Goal: Transaction & Acquisition: Purchase product/service

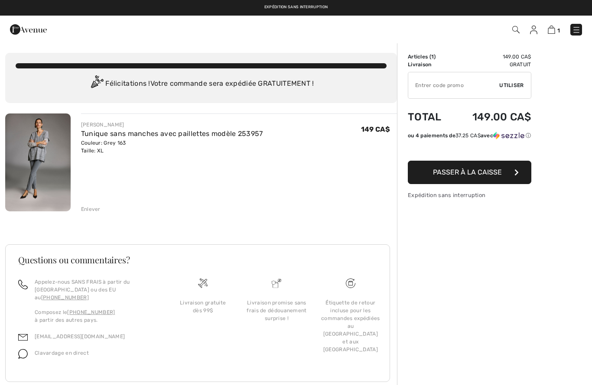
click at [52, 153] on img at bounding box center [37, 163] width 65 height 98
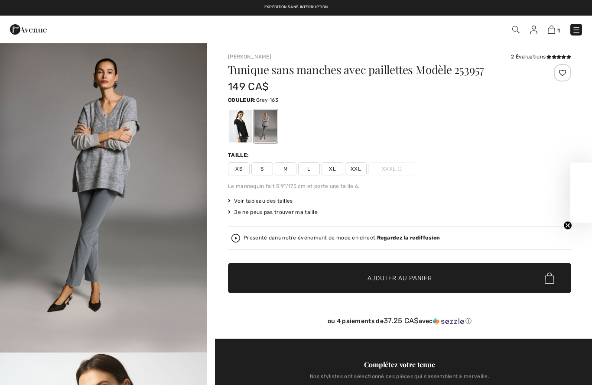
checkbox input "true"
click at [550, 30] on img at bounding box center [551, 30] width 7 height 8
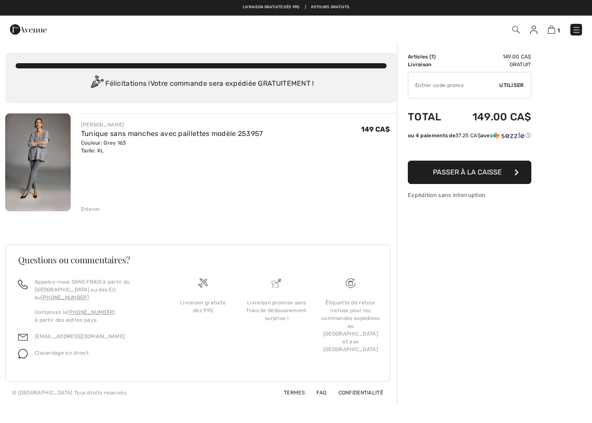
click at [506, 170] on button "Passer à la caisse" at bounding box center [470, 172] width 124 height 23
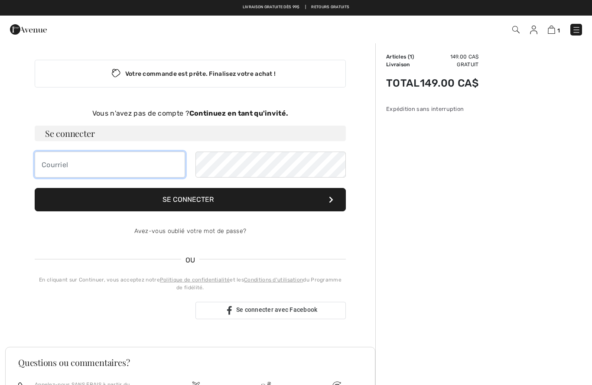
click at [43, 166] on input "email" at bounding box center [110, 165] width 150 height 26
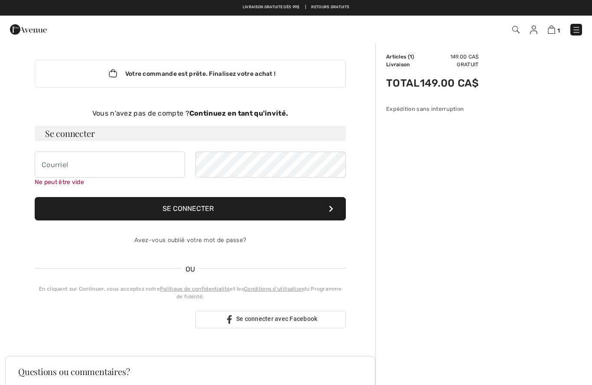
type input "lweemaes@icloud.com"
click at [320, 207] on button "Se connecter" at bounding box center [190, 208] width 311 height 23
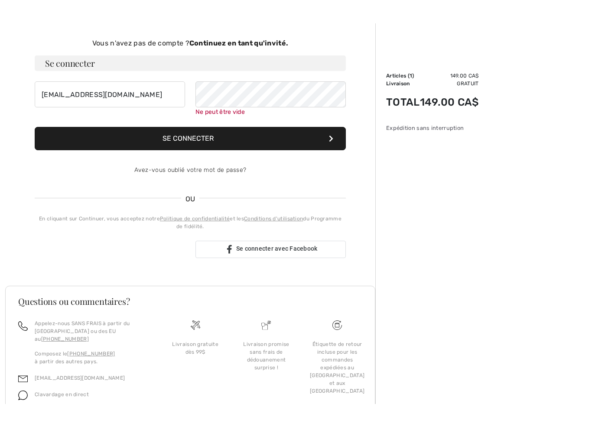
scroll to position [85, 0]
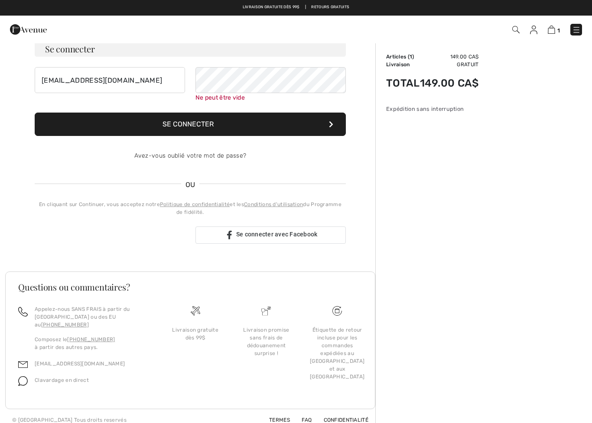
click at [320, 124] on button "Se connecter" at bounding box center [190, 124] width 311 height 23
click at [269, 121] on button "Se connecter" at bounding box center [190, 124] width 311 height 23
click at [254, 118] on button "Se connecter" at bounding box center [190, 124] width 311 height 23
click at [334, 130] on button "Se connecter" at bounding box center [190, 124] width 311 height 23
click at [56, 42] on div "1 Commander" at bounding box center [296, 30] width 592 height 28
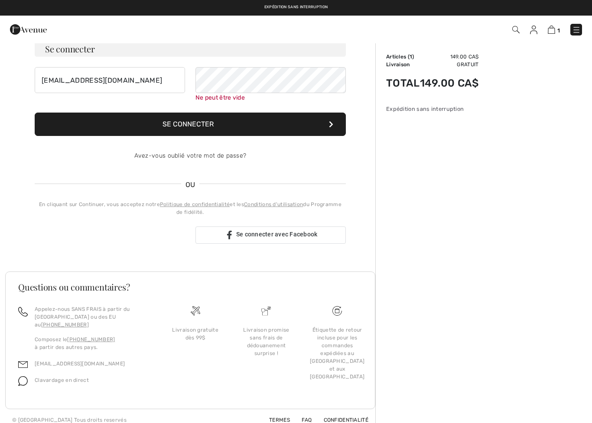
click at [53, 49] on h3 "Se connecter" at bounding box center [190, 49] width 311 height 16
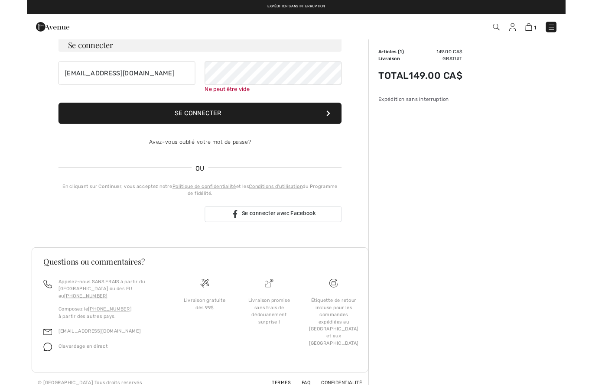
scroll to position [0, 0]
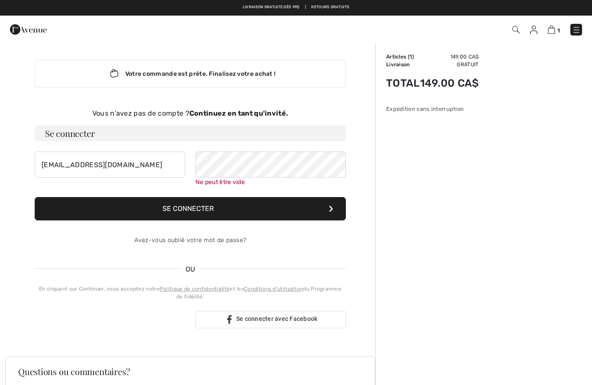
click at [84, 130] on h3 "Se connecter" at bounding box center [190, 134] width 311 height 16
click at [551, 32] on img at bounding box center [551, 30] width 7 height 8
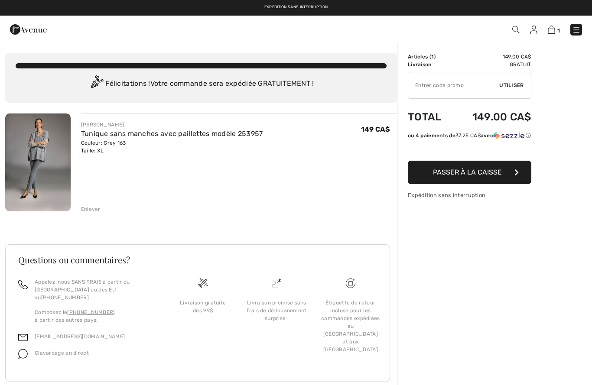
click at [505, 171] on button "Passer à la caisse" at bounding box center [470, 172] width 124 height 23
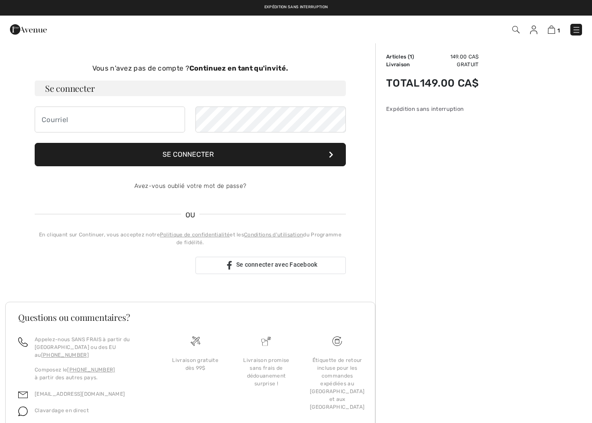
scroll to position [75, 0]
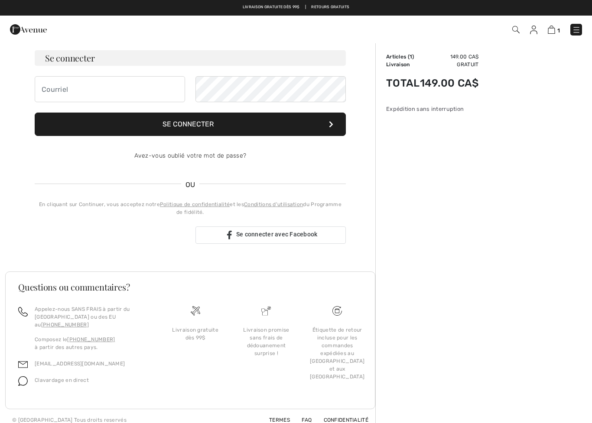
click at [534, 33] on img at bounding box center [533, 30] width 7 height 9
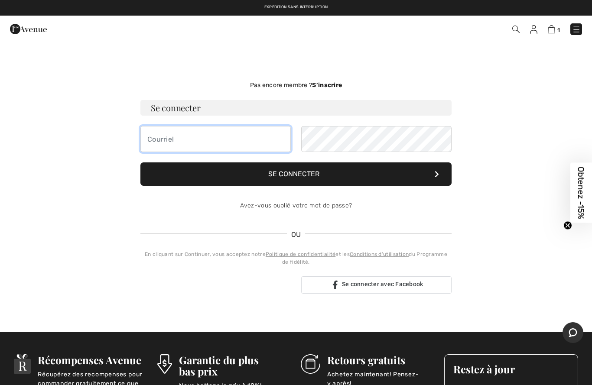
click at [155, 134] on input "email" at bounding box center [215, 139] width 150 height 26
type input "lweemaes@icloud.com"
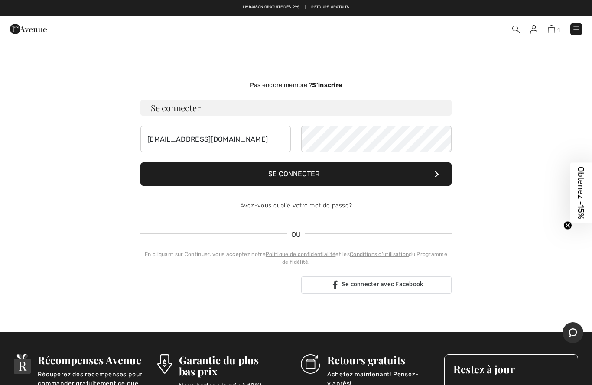
type input "lweemaes@icloud.com"
click at [553, 30] on img at bounding box center [551, 29] width 7 height 8
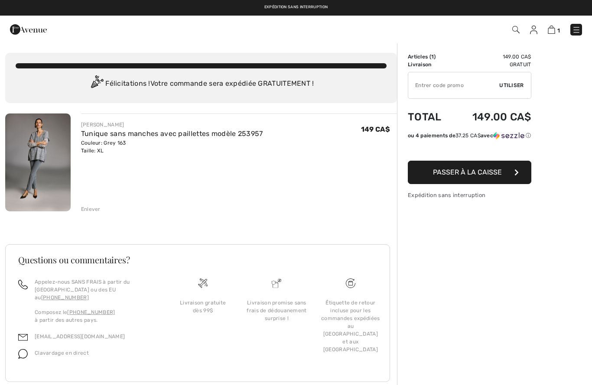
click at [580, 29] on img at bounding box center [576, 30] width 9 height 9
